Goal: Task Accomplishment & Management: Use online tool/utility

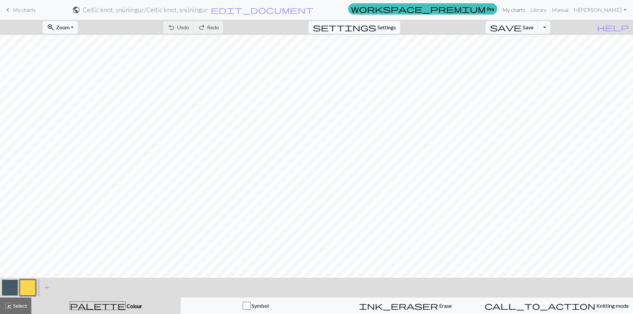
click at [528, 11] on link "My charts" at bounding box center [514, 9] width 28 height 13
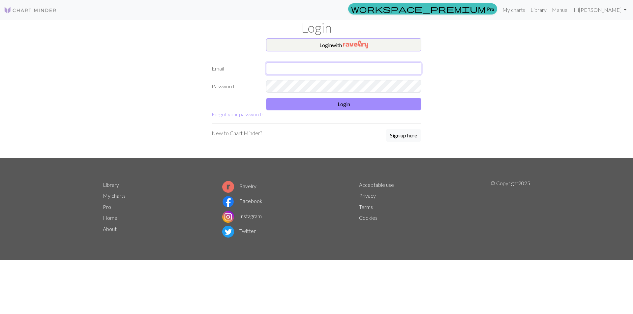
click at [295, 68] on input "text" at bounding box center [343, 68] width 155 height 13
type input "[EMAIL_ADDRESS][DOMAIN_NAME]"
click at [344, 106] on button "Login" at bounding box center [343, 104] width 155 height 13
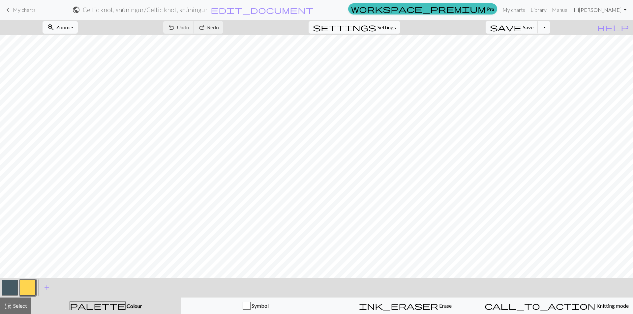
click at [626, 9] on link "Hi Nina" at bounding box center [600, 9] width 58 height 13
click at [550, 10] on link "Library" at bounding box center [538, 9] width 21 height 13
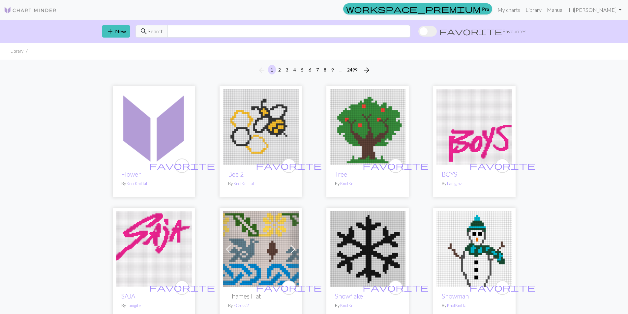
click at [566, 10] on link "Manual" at bounding box center [556, 9] width 22 height 13
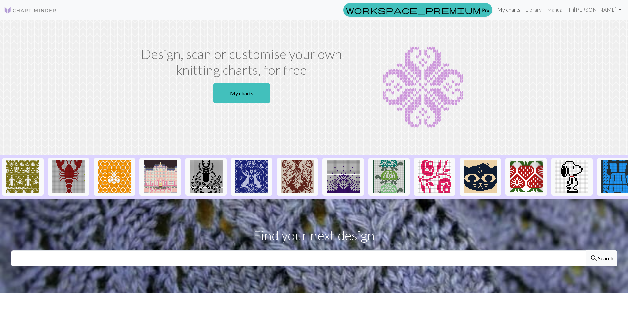
click at [523, 11] on link "My charts" at bounding box center [509, 9] width 28 height 13
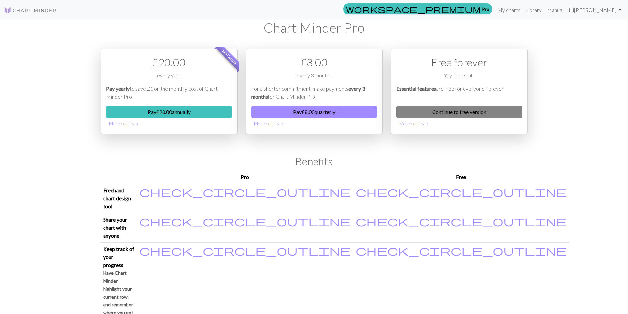
click at [496, 114] on link "Continue to free version" at bounding box center [460, 112] width 126 height 13
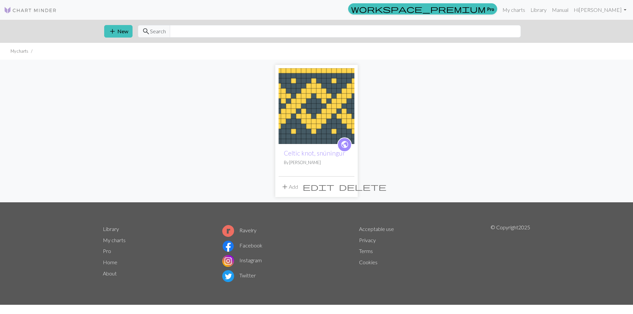
click at [322, 118] on img at bounding box center [317, 106] width 76 height 76
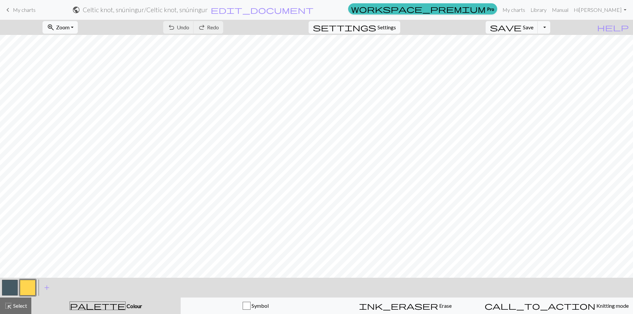
click at [24, 11] on span "My charts" at bounding box center [24, 10] width 23 height 6
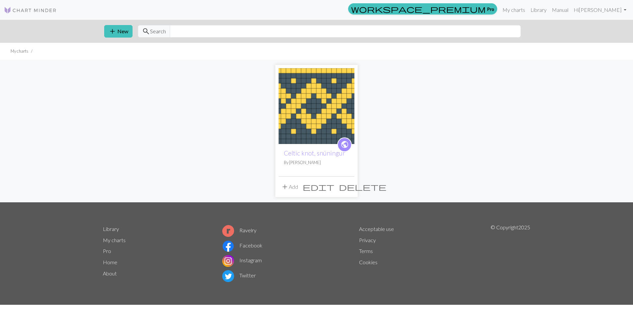
click at [28, 11] on img at bounding box center [30, 10] width 53 height 8
click at [124, 34] on button "add New" at bounding box center [118, 31] width 28 height 13
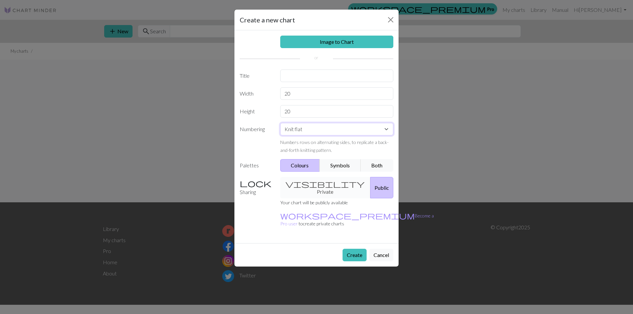
click at [383, 129] on select "Knit flat Knit in the round Lace knitting Cross stitch" at bounding box center [336, 129] width 113 height 13
select select "round"
click at [280, 123] on select "Knit flat Knit in the round Lace knitting Cross stitch" at bounding box center [336, 129] width 113 height 13
click at [296, 93] on input "20" at bounding box center [336, 93] width 113 height 13
click at [296, 113] on input "20" at bounding box center [336, 111] width 113 height 13
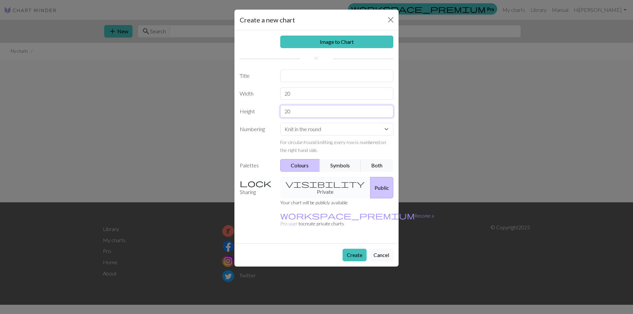
type input "2"
type input "58"
click at [358, 249] on button "Create" at bounding box center [355, 255] width 24 height 13
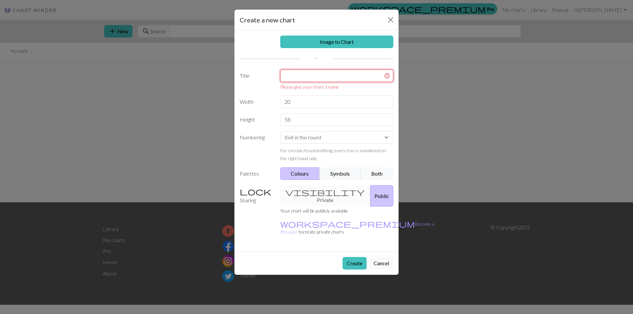
click at [306, 78] on input "text" at bounding box center [336, 76] width 113 height 13
type input "M"
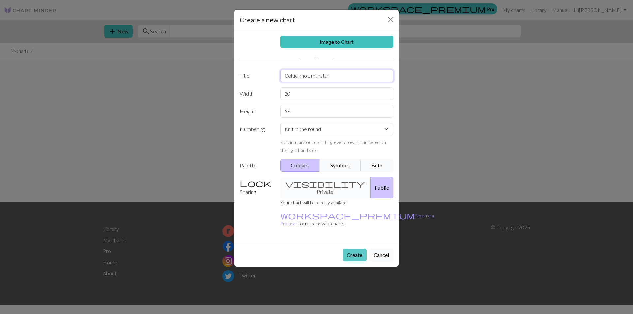
type input "Celtic knot, munstur"
click at [354, 249] on button "Create" at bounding box center [355, 255] width 24 height 13
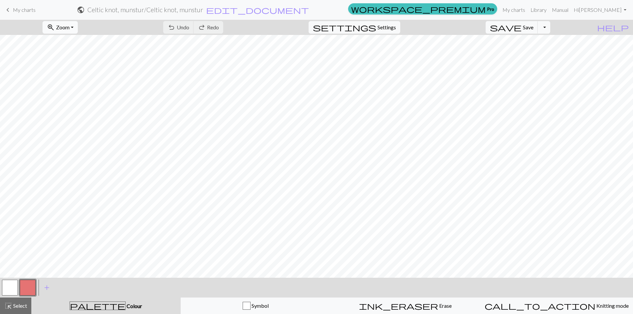
click at [78, 29] on button "zoom_in Zoom Zoom" at bounding box center [60, 27] width 35 height 13
click at [86, 61] on button "Fit height" at bounding box center [69, 63] width 52 height 11
click at [13, 289] on button "button" at bounding box center [10, 288] width 16 height 16
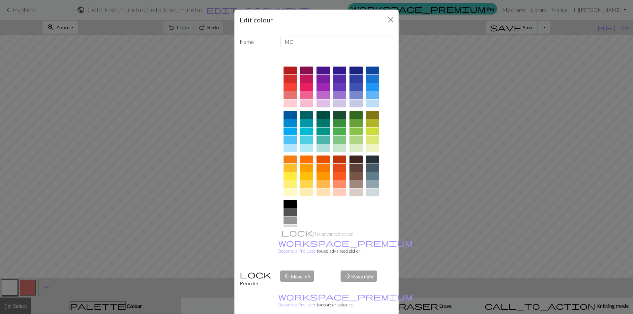
click at [372, 166] on div at bounding box center [372, 168] width 13 height 8
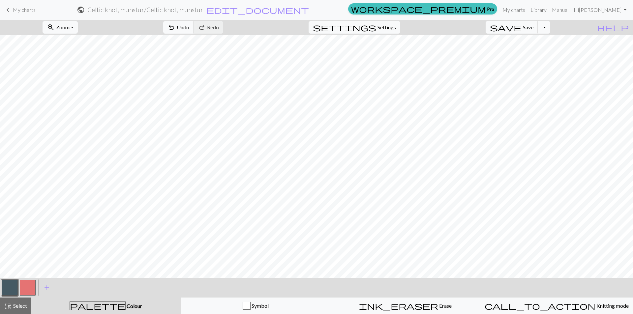
click at [31, 286] on button "button" at bounding box center [28, 288] width 16 height 16
click at [31, 287] on button "button" at bounding box center [28, 288] width 16 height 16
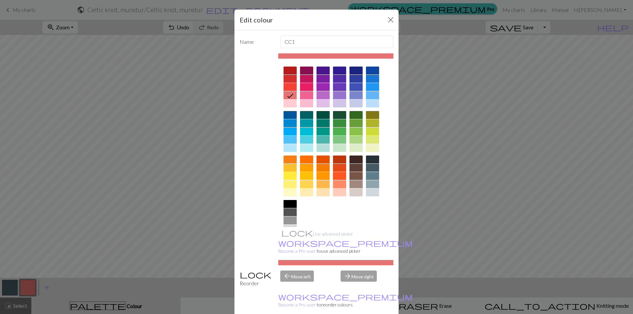
click at [307, 184] on div at bounding box center [306, 184] width 13 height 8
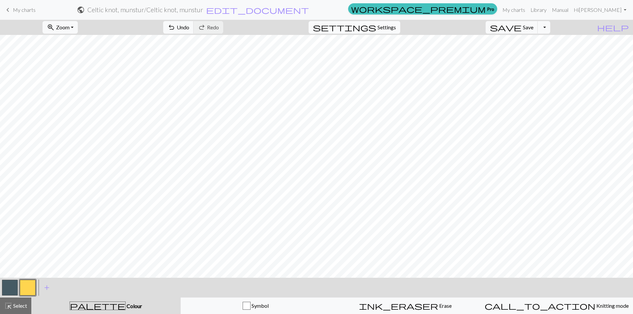
click at [387, 28] on span "Settings" at bounding box center [387, 27] width 18 height 8
select select "aran"
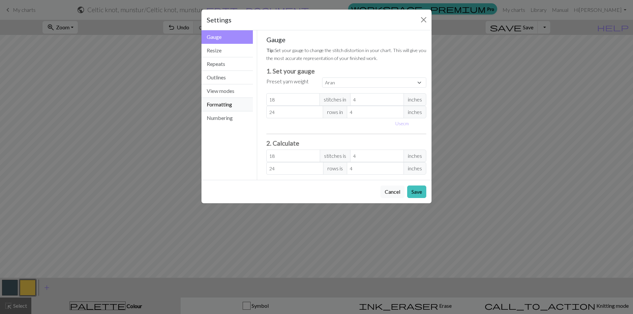
click at [231, 104] on button "Formatting" at bounding box center [227, 105] width 51 height 14
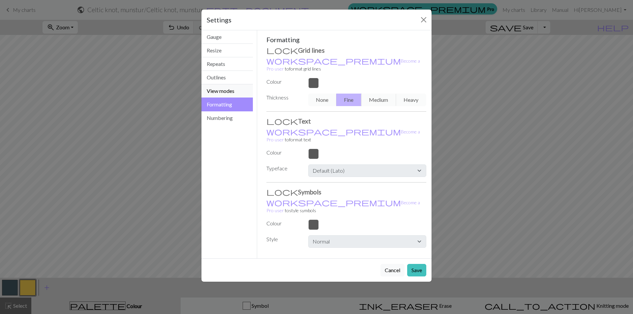
click at [225, 90] on button "View modes" at bounding box center [227, 91] width 51 height 14
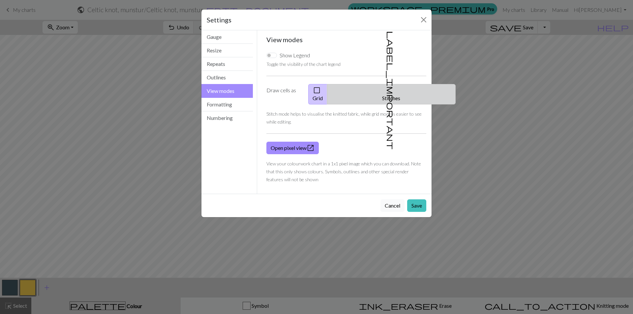
click at [386, 91] on span "label_important" at bounding box center [390, 90] width 9 height 119
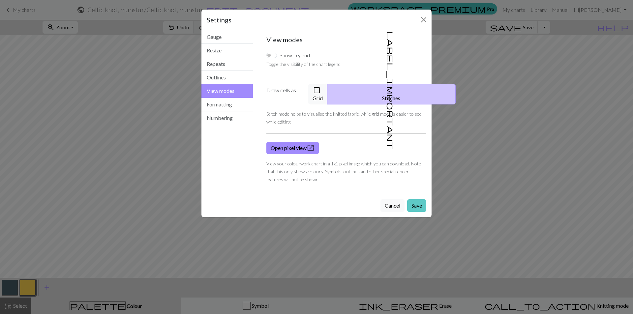
click at [421, 200] on button "Save" at bounding box center [416, 206] width 19 height 13
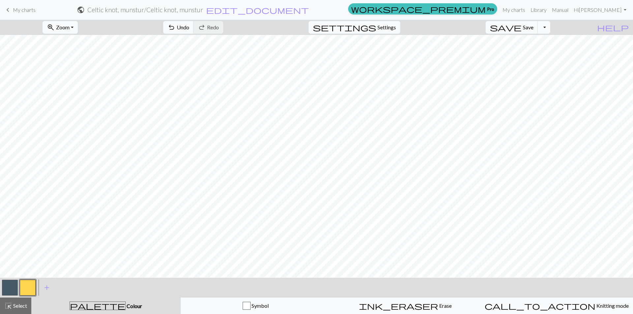
click at [12, 287] on button "button" at bounding box center [10, 288] width 16 height 16
click at [29, 287] on button "button" at bounding box center [28, 288] width 16 height 16
click at [13, 287] on button "button" at bounding box center [10, 288] width 16 height 16
click at [112, 24] on div "zoom_in Zoom Zoom Fit all Fit width Fit height 50% 100% 150% 200% undo Undo Und…" at bounding box center [296, 27] width 593 height 15
click at [78, 29] on button "zoom_in Zoom Zoom" at bounding box center [60, 27] width 35 height 13
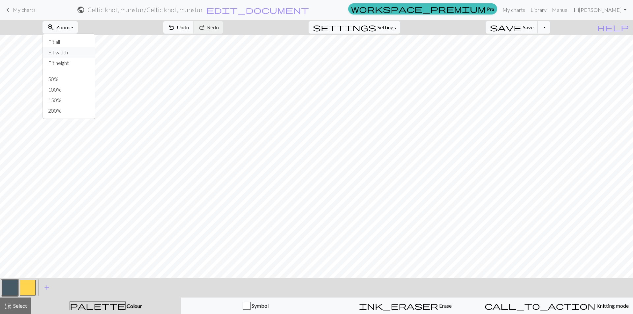
click at [88, 52] on button "Fit width" at bounding box center [69, 52] width 52 height 11
click at [78, 28] on button "zoom_in Zoom Zoom" at bounding box center [60, 27] width 35 height 13
click at [75, 91] on button "100%" at bounding box center [69, 89] width 52 height 11
click at [25, 289] on button "button" at bounding box center [28, 288] width 16 height 16
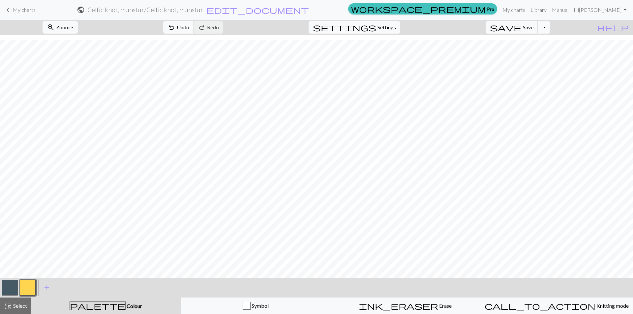
click at [12, 287] on button "button" at bounding box center [10, 288] width 16 height 16
click at [25, 287] on button "button" at bounding box center [28, 288] width 16 height 16
click at [9, 287] on button "button" at bounding box center [10, 288] width 16 height 16
click at [34, 286] on button "button" at bounding box center [28, 288] width 16 height 16
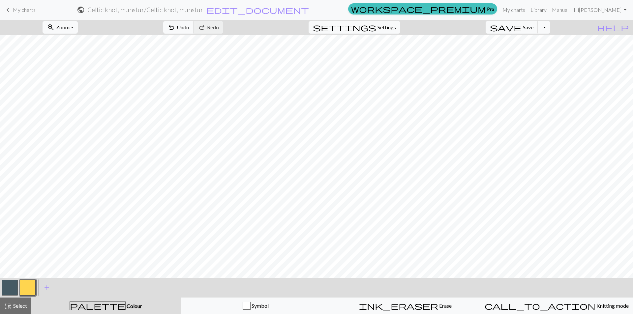
click at [10, 288] on button "button" at bounding box center [10, 288] width 16 height 16
click at [31, 287] on button "button" at bounding box center [28, 288] width 16 height 16
click at [8, 309] on span "highlight_alt" at bounding box center [8, 306] width 8 height 9
click at [13, 288] on button "button" at bounding box center [10, 288] width 16 height 16
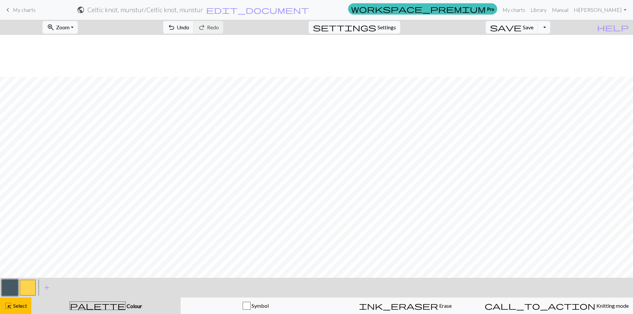
scroll to position [174, 0]
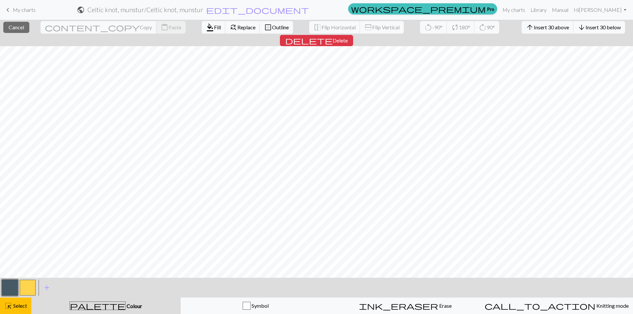
click at [15, 290] on button "button" at bounding box center [10, 288] width 16 height 16
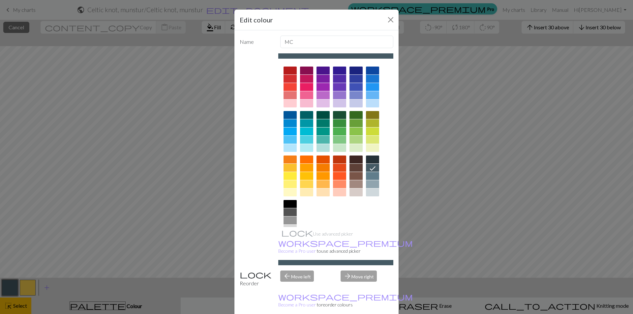
click at [373, 168] on icon at bounding box center [373, 169] width 8 height 8
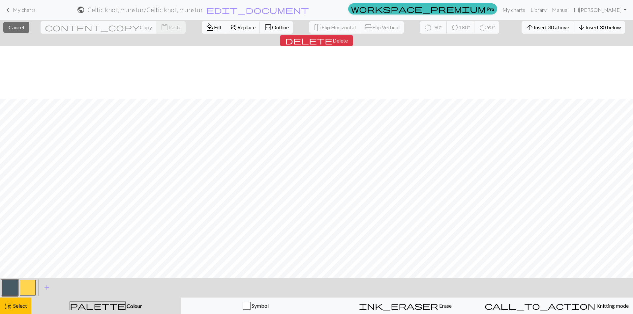
scroll to position [75, 0]
click at [214, 26] on span "Fill" at bounding box center [217, 27] width 7 height 6
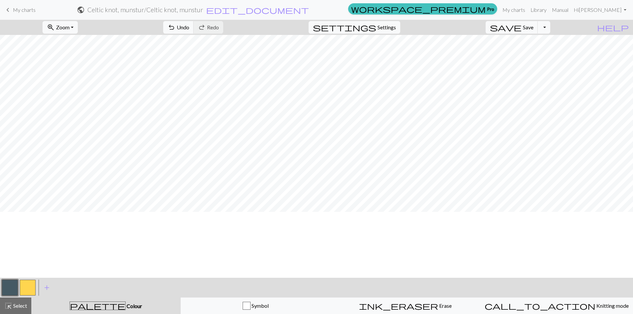
scroll to position [9, 0]
click at [19, 306] on span "Select" at bounding box center [19, 306] width 15 height 6
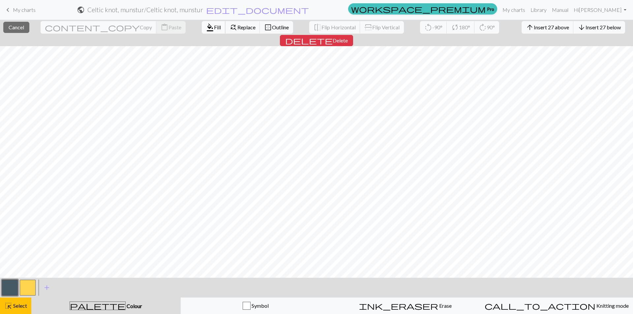
click at [202, 31] on button "format_color_fill Fill" at bounding box center [214, 27] width 24 height 13
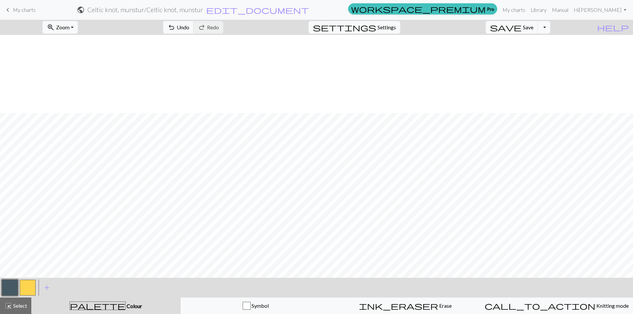
scroll to position [174, 0]
click at [28, 288] on button "button" at bounding box center [28, 288] width 16 height 16
click at [6, 288] on button "button" at bounding box center [10, 288] width 16 height 16
click at [33, 289] on button "button" at bounding box center [28, 288] width 16 height 16
click at [17, 289] on button "button" at bounding box center [10, 288] width 16 height 16
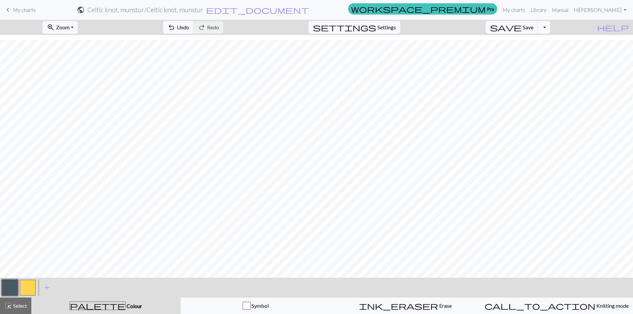
click at [27, 291] on button "button" at bounding box center [28, 288] width 16 height 16
click at [13, 290] on button "button" at bounding box center [10, 288] width 16 height 16
click at [27, 291] on button "button" at bounding box center [28, 288] width 16 height 16
click at [12, 289] on button "button" at bounding box center [10, 288] width 16 height 16
click at [29, 288] on button "button" at bounding box center [28, 288] width 16 height 16
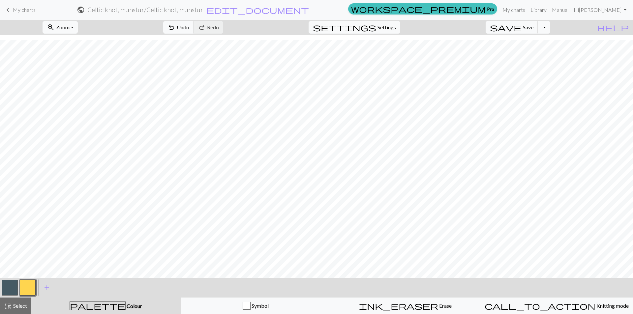
click at [12, 289] on button "button" at bounding box center [10, 288] width 16 height 16
click at [33, 289] on button "button" at bounding box center [28, 288] width 16 height 16
click at [11, 289] on button "button" at bounding box center [10, 288] width 16 height 16
click at [24, 292] on button "button" at bounding box center [28, 288] width 16 height 16
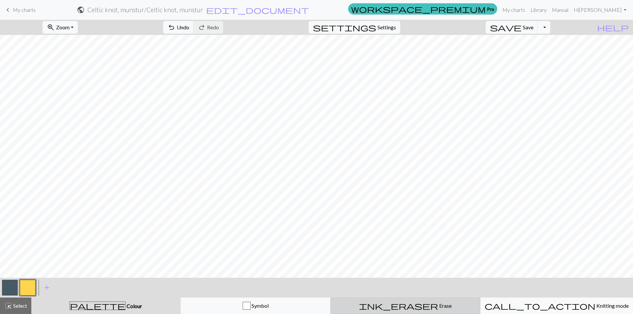
click at [403, 306] on span "ink_eraser" at bounding box center [398, 306] width 79 height 9
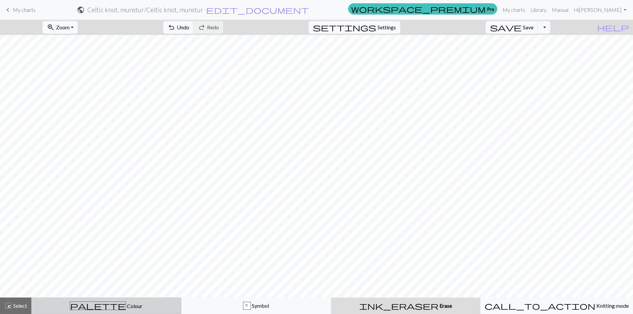
click at [94, 307] on div "palette Colour Colour" at bounding box center [107, 306] width 142 height 9
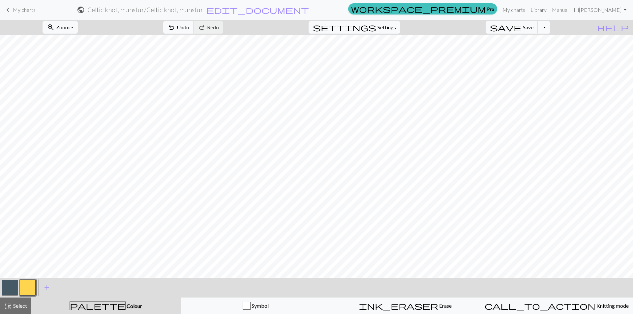
click at [30, 289] on button "button" at bounding box center [28, 288] width 16 height 16
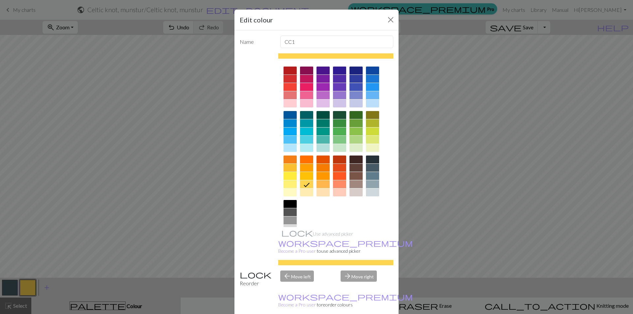
click at [357, 292] on div "Name CC1 Use advanced picker workspace_premium Become a Pro user to use advance…" at bounding box center [317, 174] width 164 height 289
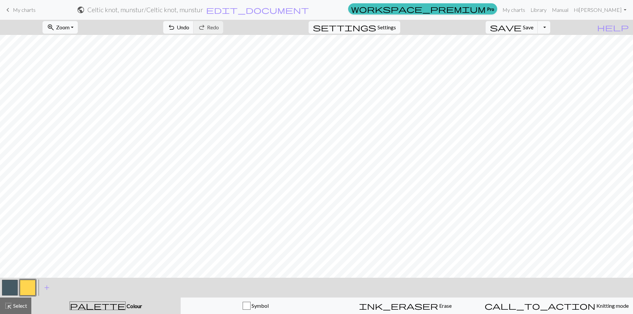
click at [14, 288] on button "button" at bounding box center [10, 288] width 16 height 16
click at [21, 307] on span "Select" at bounding box center [19, 306] width 15 height 6
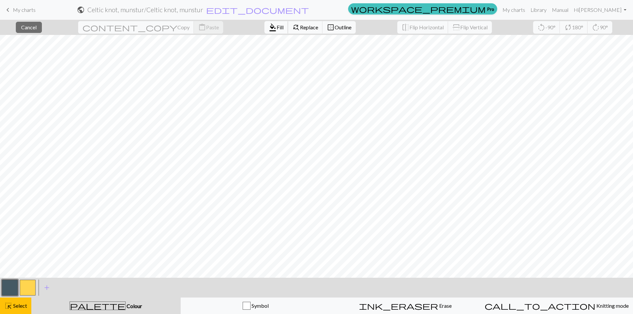
click at [269, 26] on span "format_color_fill" at bounding box center [273, 27] width 8 height 9
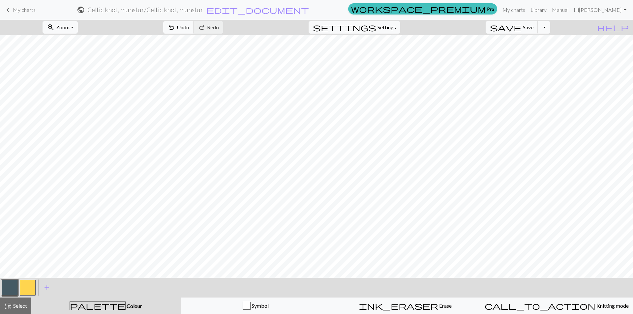
click at [33, 286] on button "button" at bounding box center [28, 288] width 16 height 16
click at [12, 291] on button "button" at bounding box center [10, 288] width 16 height 16
click at [27, 293] on button "button" at bounding box center [28, 288] width 16 height 16
click at [9, 290] on button "button" at bounding box center [10, 288] width 16 height 16
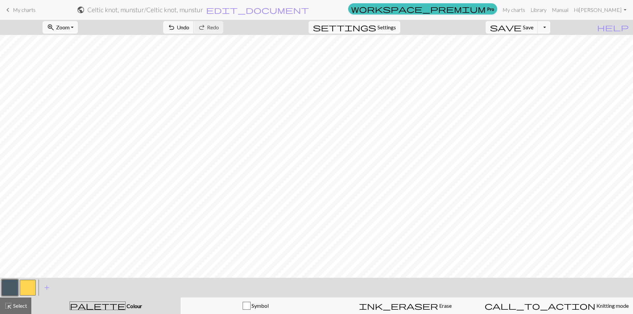
click at [31, 289] on button "button" at bounding box center [28, 288] width 16 height 16
click at [13, 288] on button "button" at bounding box center [10, 288] width 16 height 16
click at [27, 286] on button "button" at bounding box center [28, 288] width 16 height 16
click at [13, 290] on button "button" at bounding box center [10, 288] width 16 height 16
click at [8, 290] on button "button" at bounding box center [10, 288] width 16 height 16
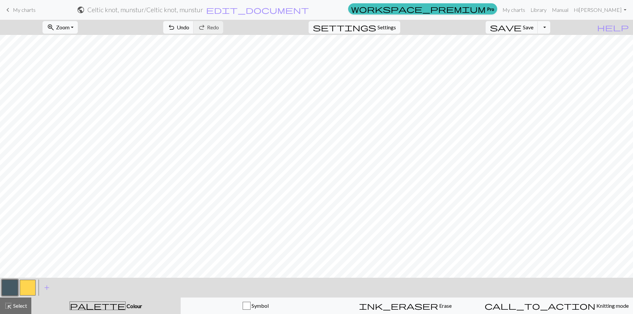
click at [22, 289] on button "button" at bounding box center [28, 288] width 16 height 16
click at [11, 291] on button "button" at bounding box center [10, 288] width 16 height 16
click at [31, 290] on button "button" at bounding box center [28, 288] width 16 height 16
click at [12, 286] on button "button" at bounding box center [10, 288] width 16 height 16
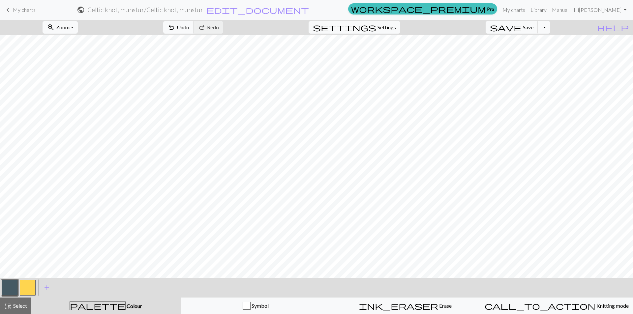
scroll to position [0, 0]
click at [78, 29] on button "zoom_in Zoom Zoom" at bounding box center [60, 27] width 35 height 13
click at [87, 60] on button "Fit height" at bounding box center [69, 63] width 52 height 11
click at [78, 27] on button "zoom_in Zoom Zoom" at bounding box center [60, 27] width 35 height 13
click at [82, 82] on button "50%" at bounding box center [69, 79] width 52 height 11
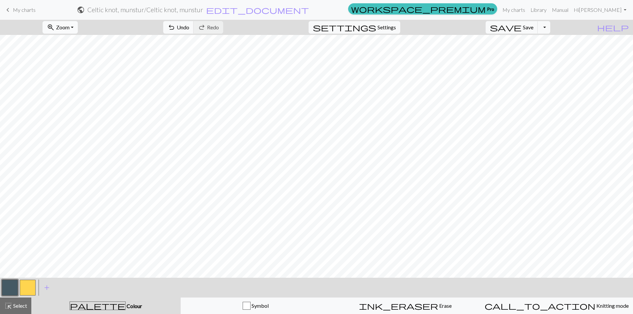
click at [78, 25] on button "zoom_in Zoom Zoom" at bounding box center [60, 27] width 35 height 13
click at [78, 89] on button "100%" at bounding box center [69, 89] width 52 height 11
click at [27, 289] on button "button" at bounding box center [28, 288] width 16 height 16
click at [12, 289] on button "button" at bounding box center [10, 288] width 16 height 16
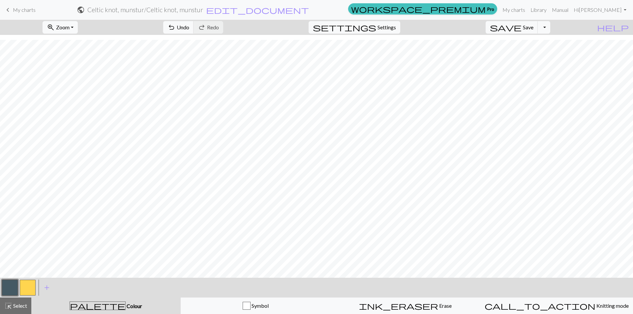
click at [28, 288] on button "button" at bounding box center [28, 288] width 16 height 16
click at [78, 29] on button "zoom_in Zoom Zoom" at bounding box center [60, 27] width 35 height 13
click at [83, 61] on button "Fit height" at bounding box center [69, 63] width 52 height 11
click at [78, 29] on button "zoom_in Zoom Zoom" at bounding box center [60, 27] width 35 height 13
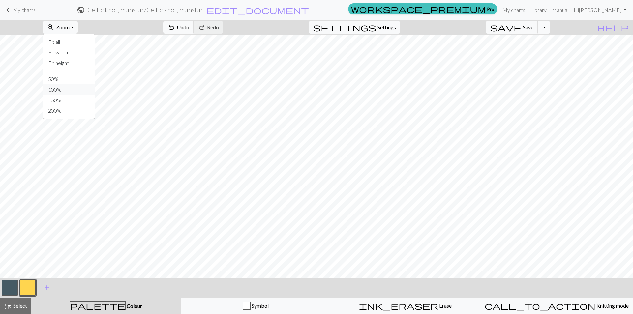
click at [79, 87] on button "100%" at bounding box center [69, 89] width 52 height 11
click at [12, 292] on button "button" at bounding box center [10, 288] width 16 height 16
click at [31, 286] on button "button" at bounding box center [28, 288] width 16 height 16
click at [78, 26] on button "zoom_in Zoom Zoom" at bounding box center [60, 27] width 35 height 13
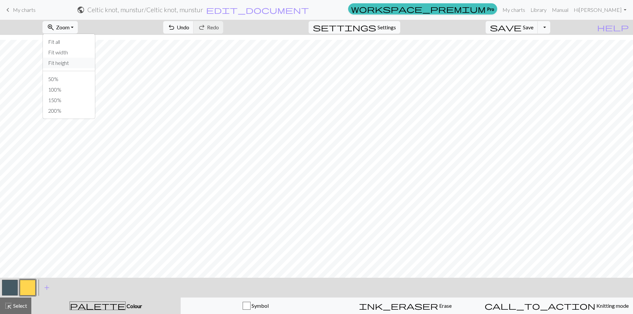
click at [85, 62] on button "Fit height" at bounding box center [69, 63] width 52 height 11
click at [78, 31] on button "zoom_in Zoom Zoom" at bounding box center [60, 27] width 35 height 13
click at [77, 90] on button "100%" at bounding box center [69, 89] width 52 height 11
click at [11, 290] on button "button" at bounding box center [10, 288] width 16 height 16
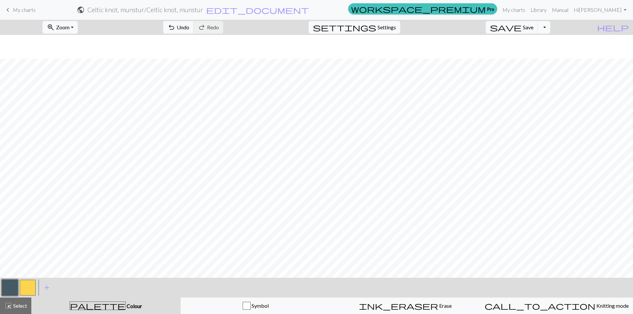
scroll to position [174, 0]
click at [78, 27] on button "zoom_in Zoom Zoom" at bounding box center [60, 27] width 35 height 13
click at [86, 63] on button "Fit height" at bounding box center [69, 63] width 52 height 11
click at [12, 290] on button "button" at bounding box center [10, 288] width 16 height 16
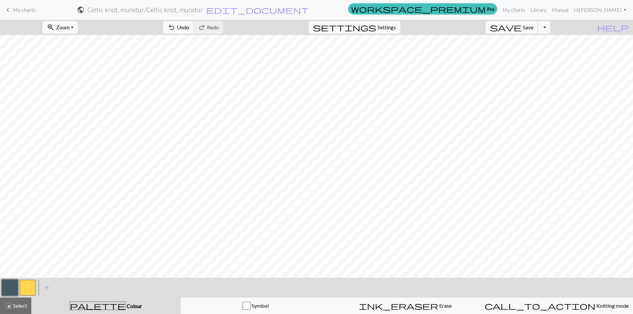
click at [534, 27] on span "Save" at bounding box center [528, 27] width 11 height 6
click at [550, 13] on link "Library" at bounding box center [538, 9] width 21 height 13
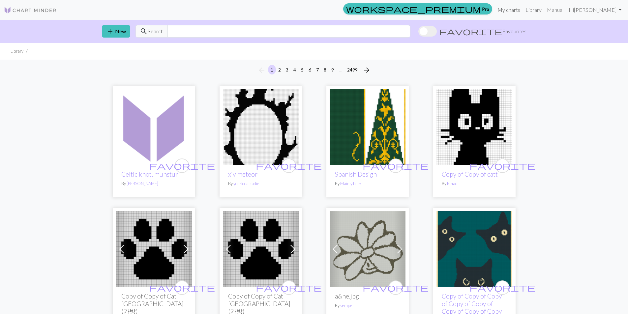
click at [523, 12] on link "My charts" at bounding box center [509, 9] width 28 height 13
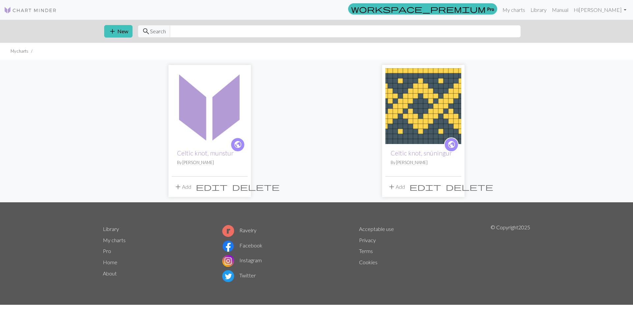
click at [426, 113] on img at bounding box center [424, 106] width 76 height 76
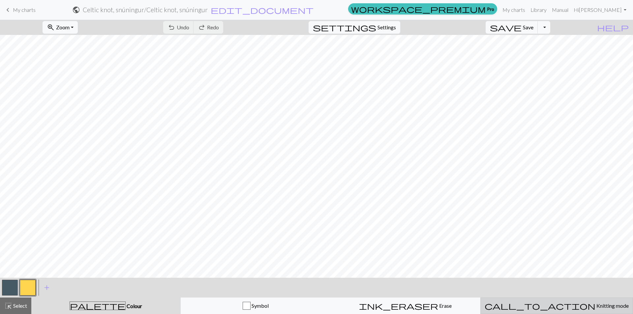
click at [596, 305] on span "Knitting mode" at bounding box center [612, 306] width 33 height 6
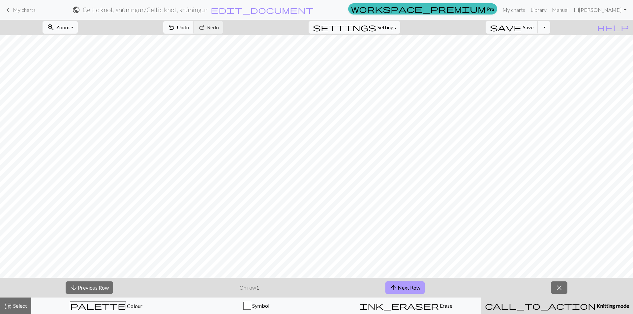
click at [408, 286] on button "arrow_upward Next Row" at bounding box center [405, 288] width 39 height 13
click at [408, 285] on button "arrow_upward Next Row" at bounding box center [405, 288] width 39 height 13
click at [409, 287] on button "arrow_upward Next Row" at bounding box center [405, 288] width 39 height 13
click at [414, 289] on button "arrow_upward Next Row" at bounding box center [405, 288] width 39 height 13
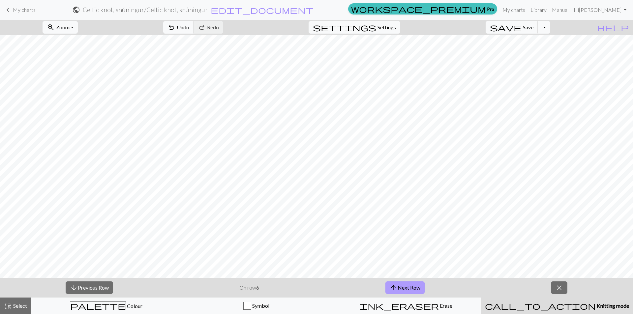
click at [410, 287] on button "arrow_upward Next Row" at bounding box center [405, 288] width 39 height 13
click at [417, 286] on button "arrow_upward Next Row" at bounding box center [405, 288] width 39 height 13
click at [413, 288] on button "arrow_upward Next Row" at bounding box center [405, 288] width 39 height 13
click at [415, 286] on button "arrow_upward Next Row" at bounding box center [405, 288] width 39 height 13
click at [417, 286] on button "arrow_upward Next Row" at bounding box center [406, 288] width 39 height 13
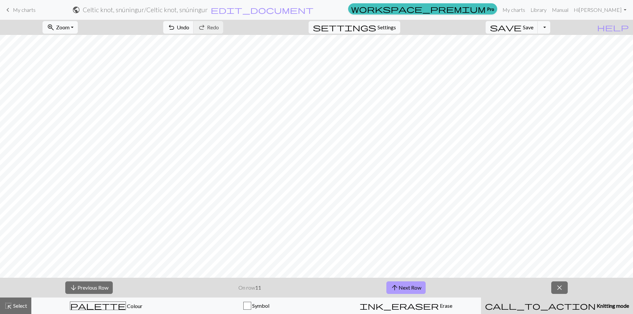
click at [408, 285] on button "arrow_upward Next Row" at bounding box center [406, 288] width 39 height 13
click at [408, 288] on button "arrow_upward Next Row" at bounding box center [406, 288] width 39 height 13
click at [413, 288] on button "arrow_upward Next Row" at bounding box center [406, 288] width 39 height 13
